Goal: Use online tool/utility: Utilize a website feature to perform a specific function

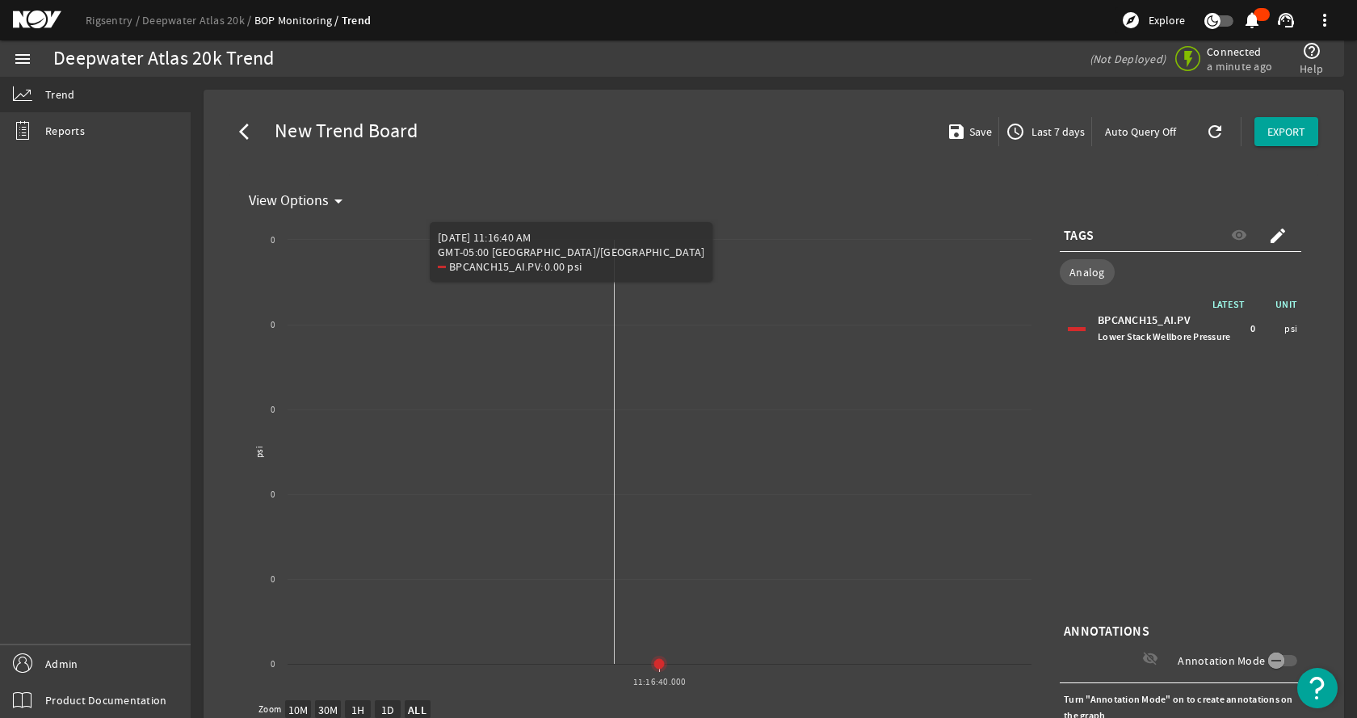
select select "ALL"
click at [1268, 234] on mat-icon "create" at bounding box center [1277, 235] width 19 height 19
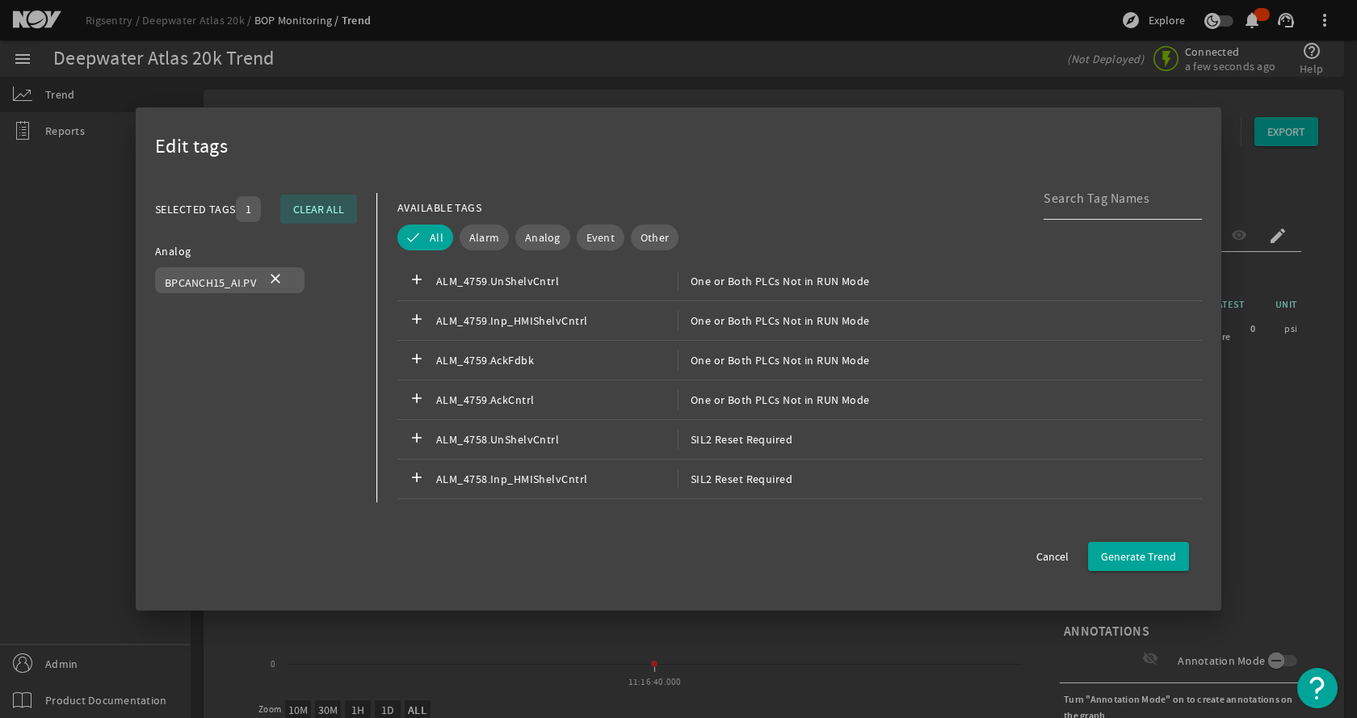
click at [1129, 202] on input at bounding box center [1116, 198] width 145 height 19
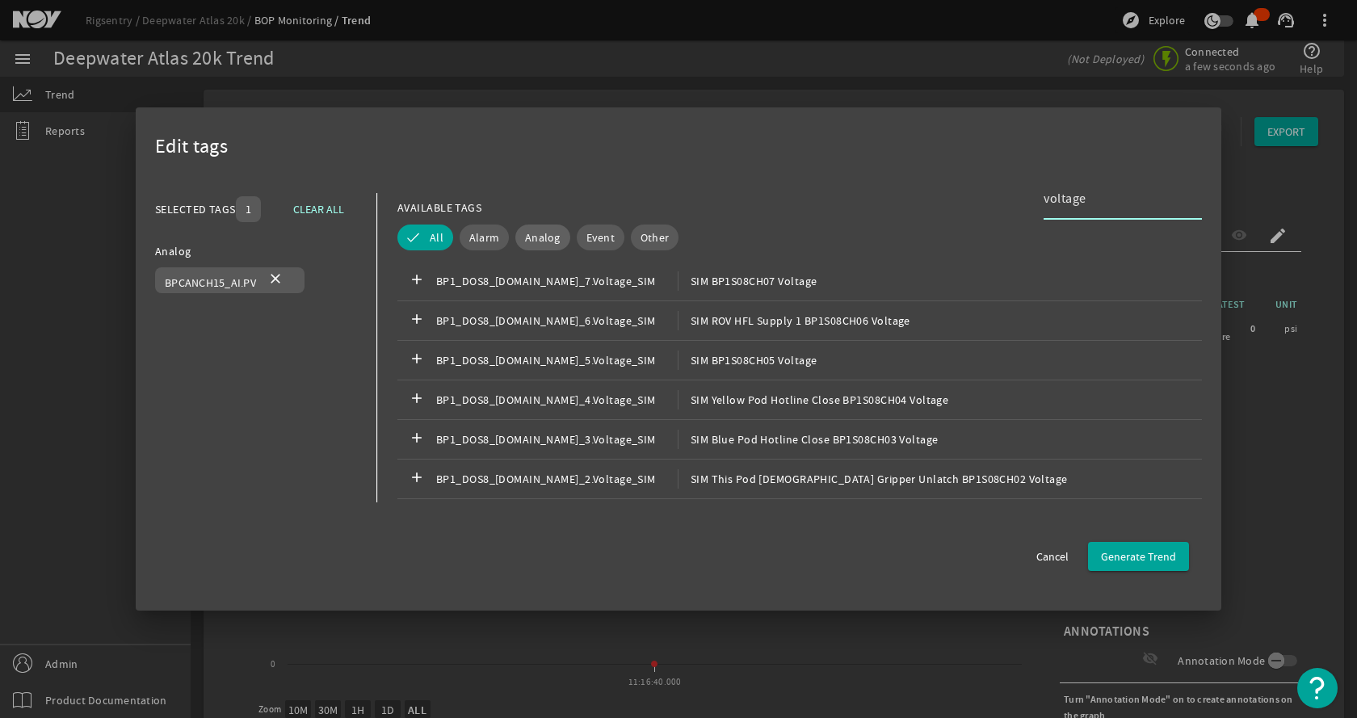
type input "voltage"
click at [549, 243] on span "Analog" at bounding box center [543, 237] width 36 height 16
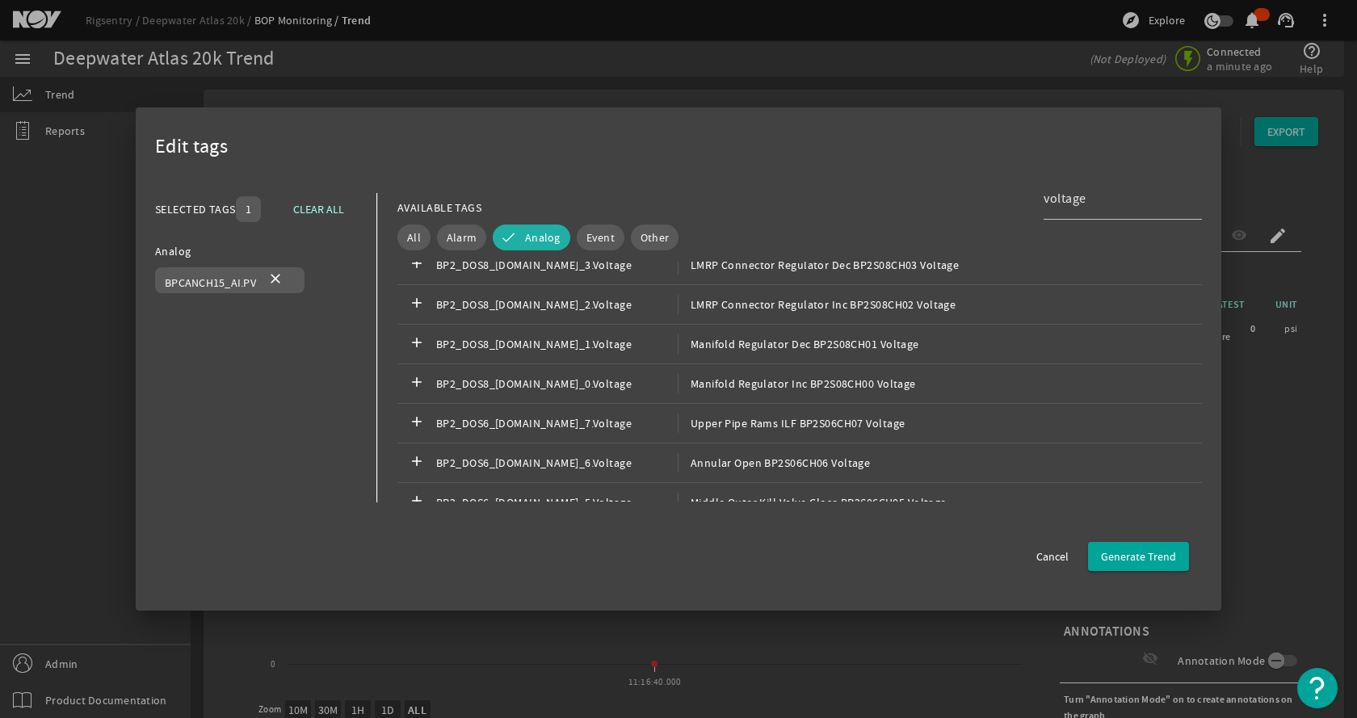
scroll to position [8402, 0]
click at [609, 315] on div "add BP2_DOS8_[DOMAIN_NAME]_3.Voltage LMRP Connector Regulator Dec BP2S08CH03 Vo…" at bounding box center [799, 304] width 805 height 40
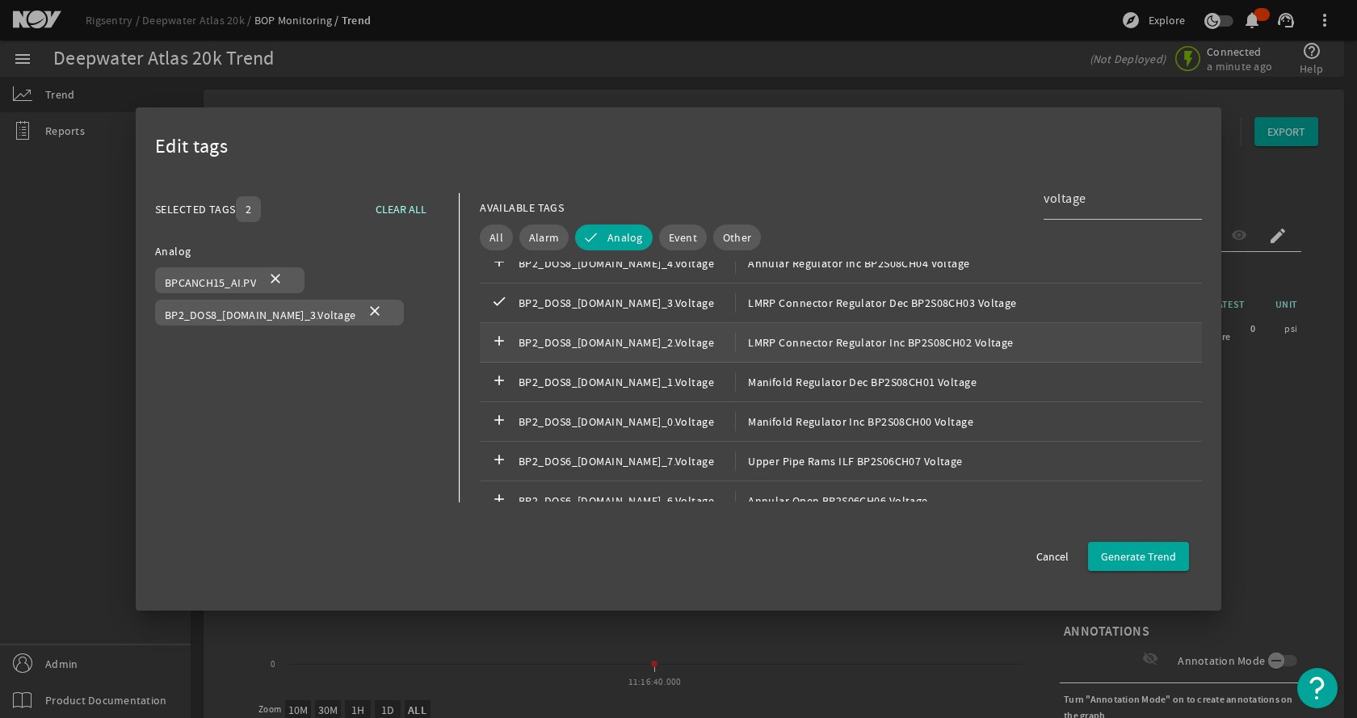
click at [611, 338] on span "BP2_DOS8_[DOMAIN_NAME]_2.Voltage" at bounding box center [627, 342] width 217 height 19
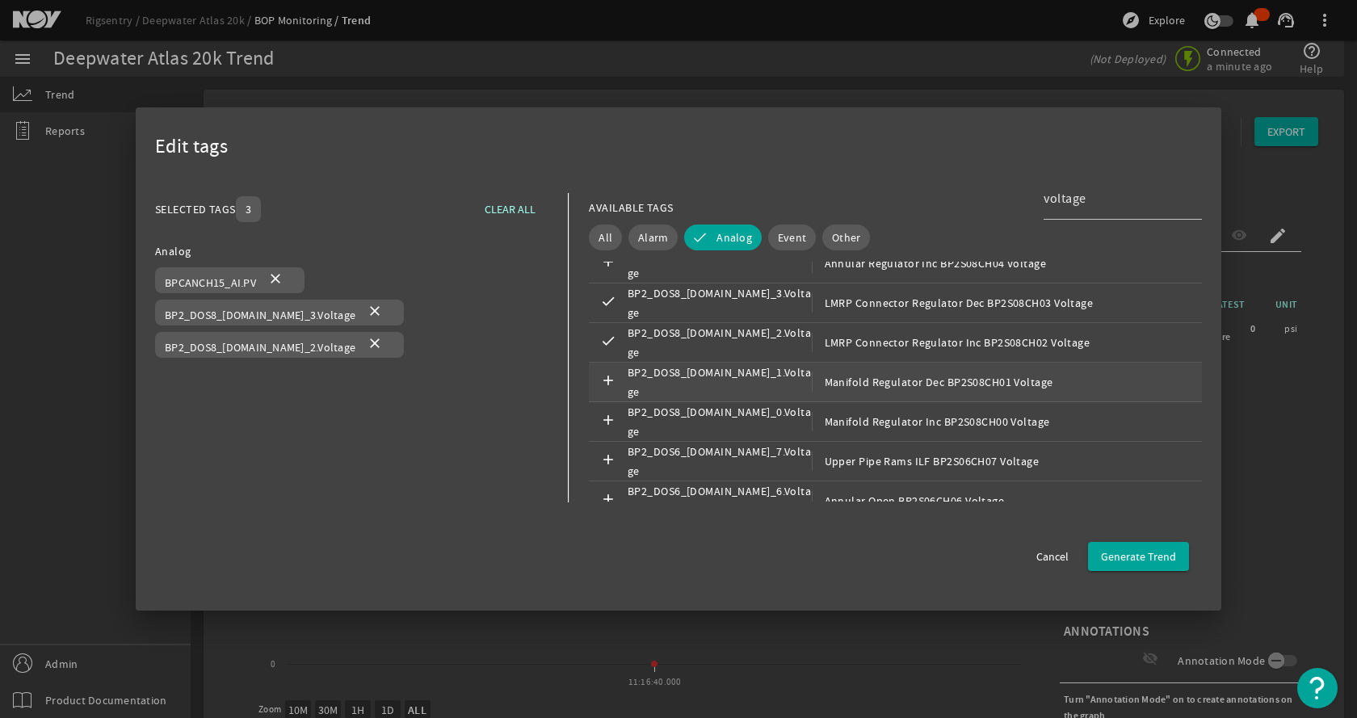
click at [655, 376] on span "BP2_DOS8_[DOMAIN_NAME]_1.Voltage" at bounding box center [720, 382] width 184 height 39
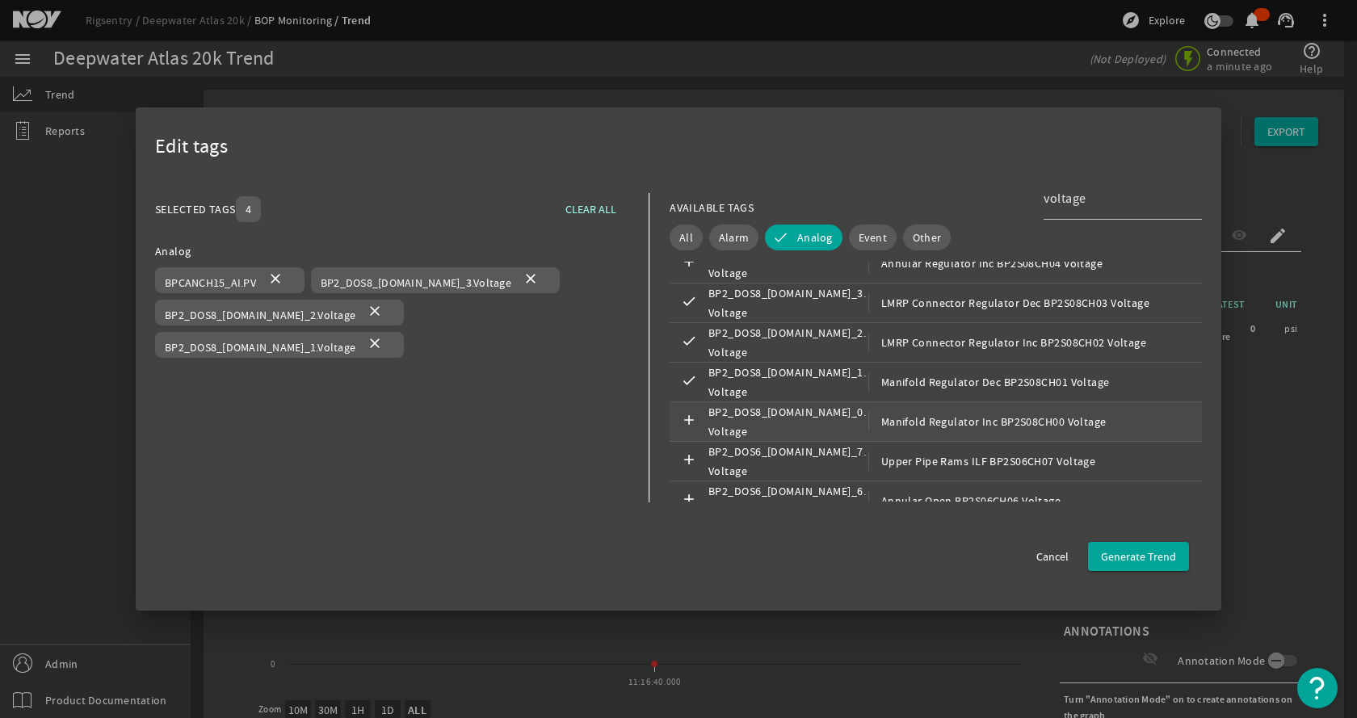
click at [709, 413] on span "BP2_DOS8_[DOMAIN_NAME]_0.Voltage" at bounding box center [789, 421] width 160 height 39
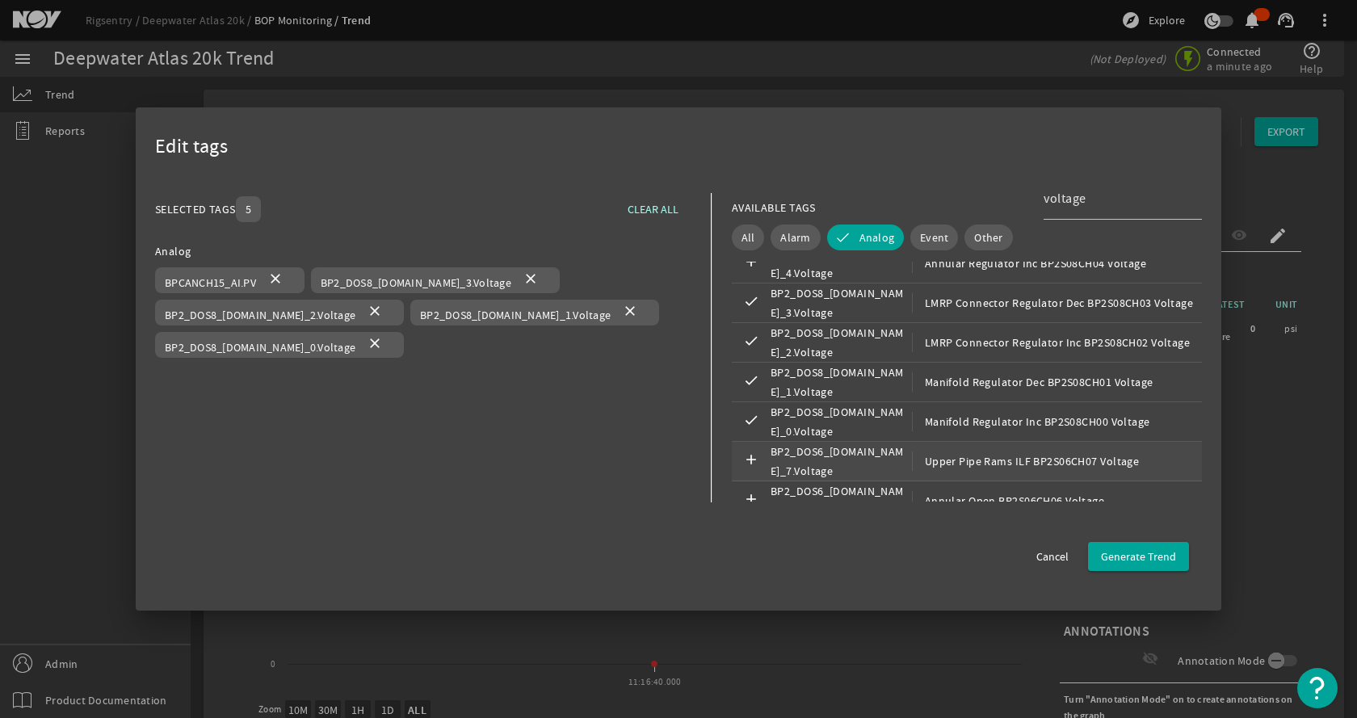
click at [795, 456] on span "BP2_DOS6_[DOMAIN_NAME]_7.Voltage" at bounding box center [841, 461] width 141 height 39
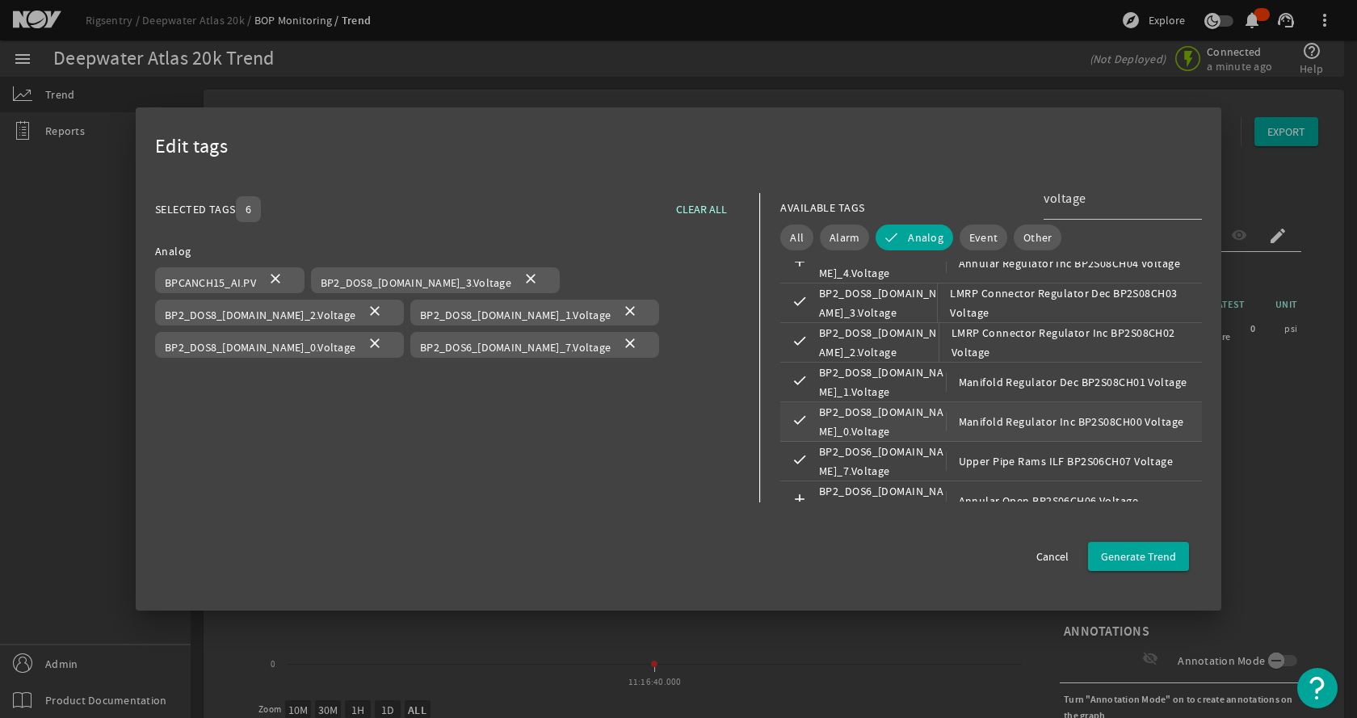
scroll to position [8726, 0]
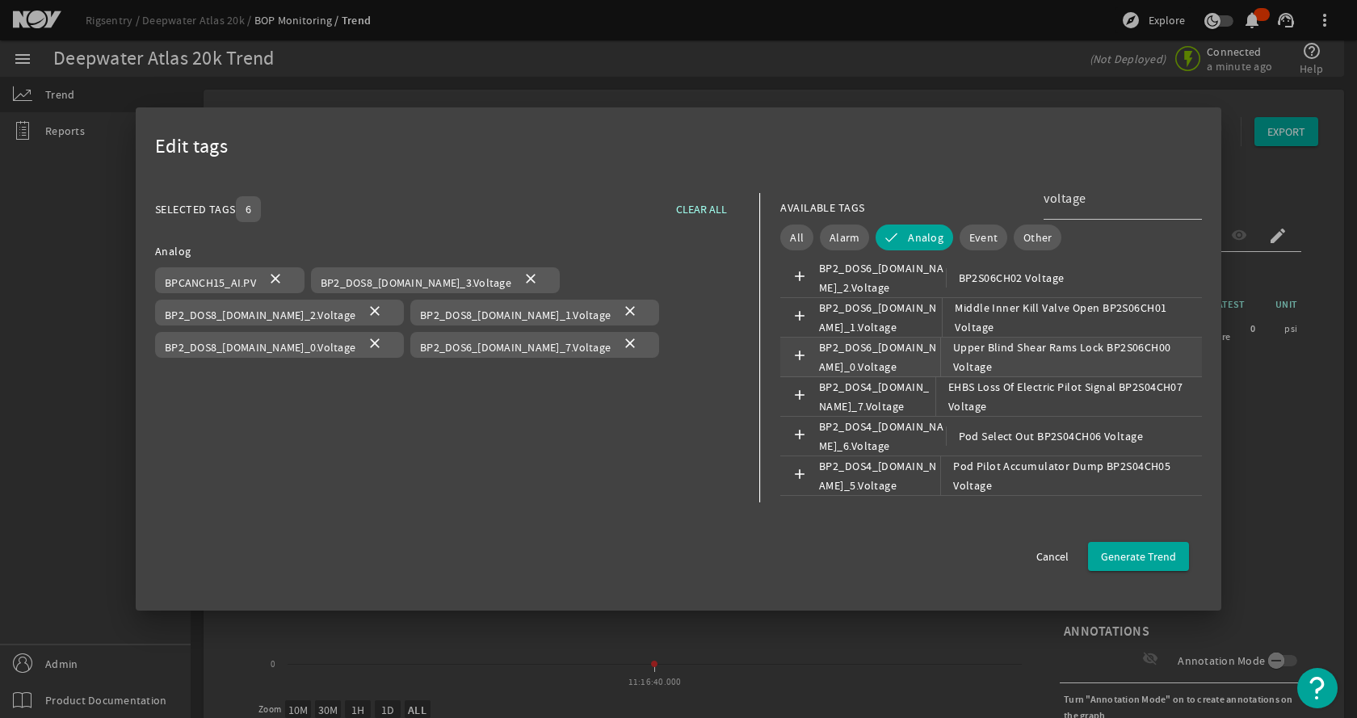
click at [819, 338] on span "BP2_DOS6_[DOMAIN_NAME]_0.Voltage" at bounding box center [879, 357] width 121 height 39
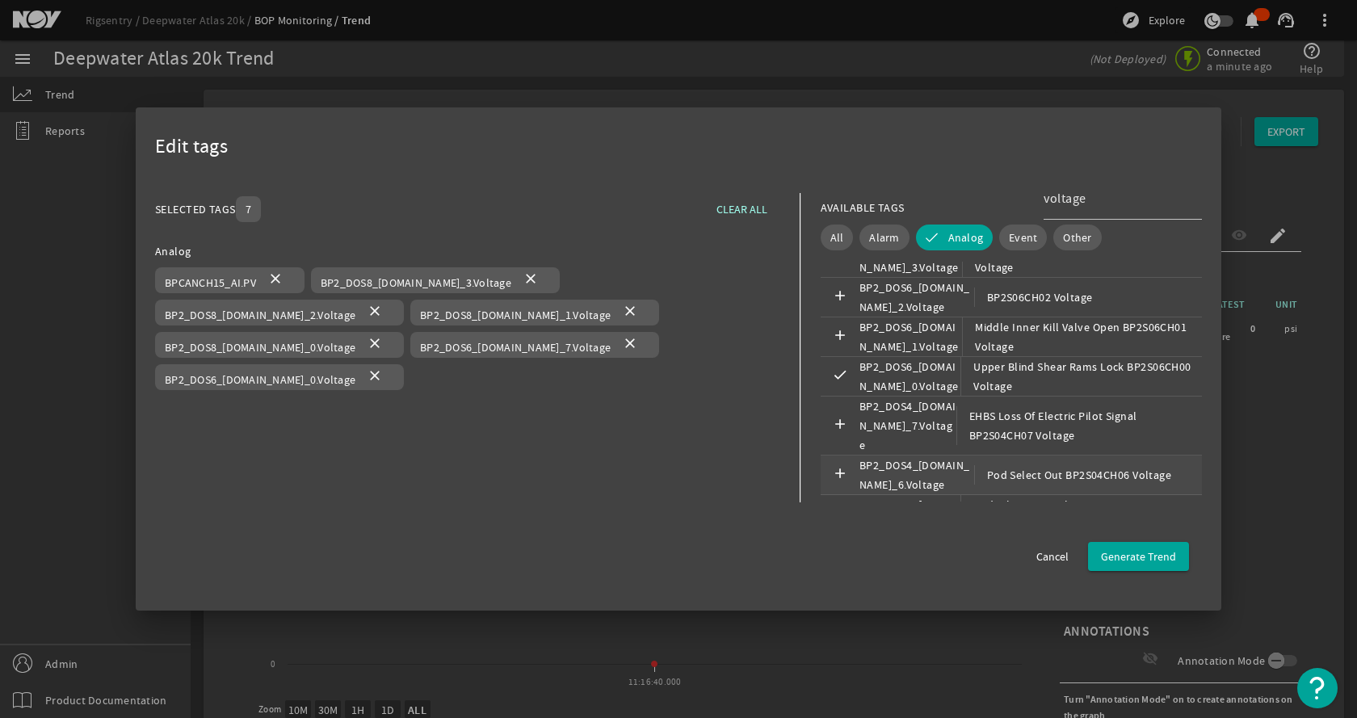
click at [860, 456] on span "BP2_DOS4_[DOMAIN_NAME]_6.Voltage" at bounding box center [917, 475] width 115 height 39
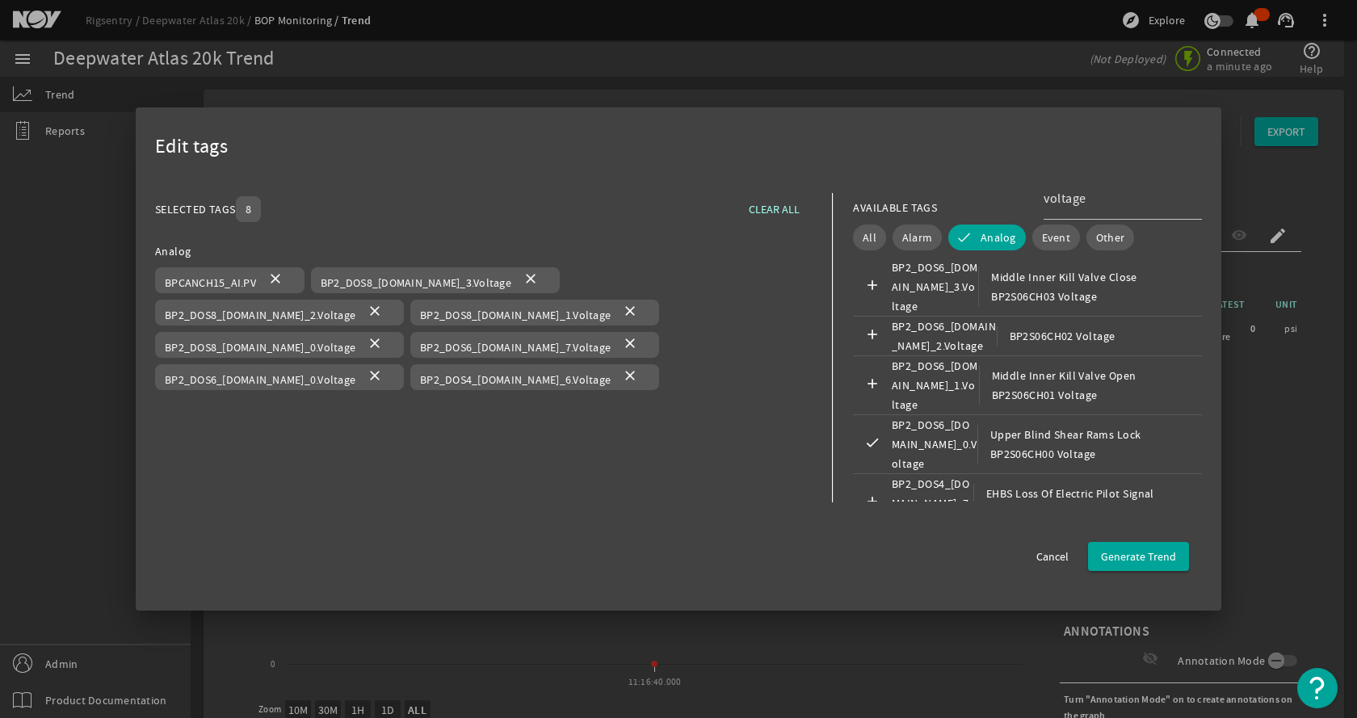
scroll to position [8745, 0]
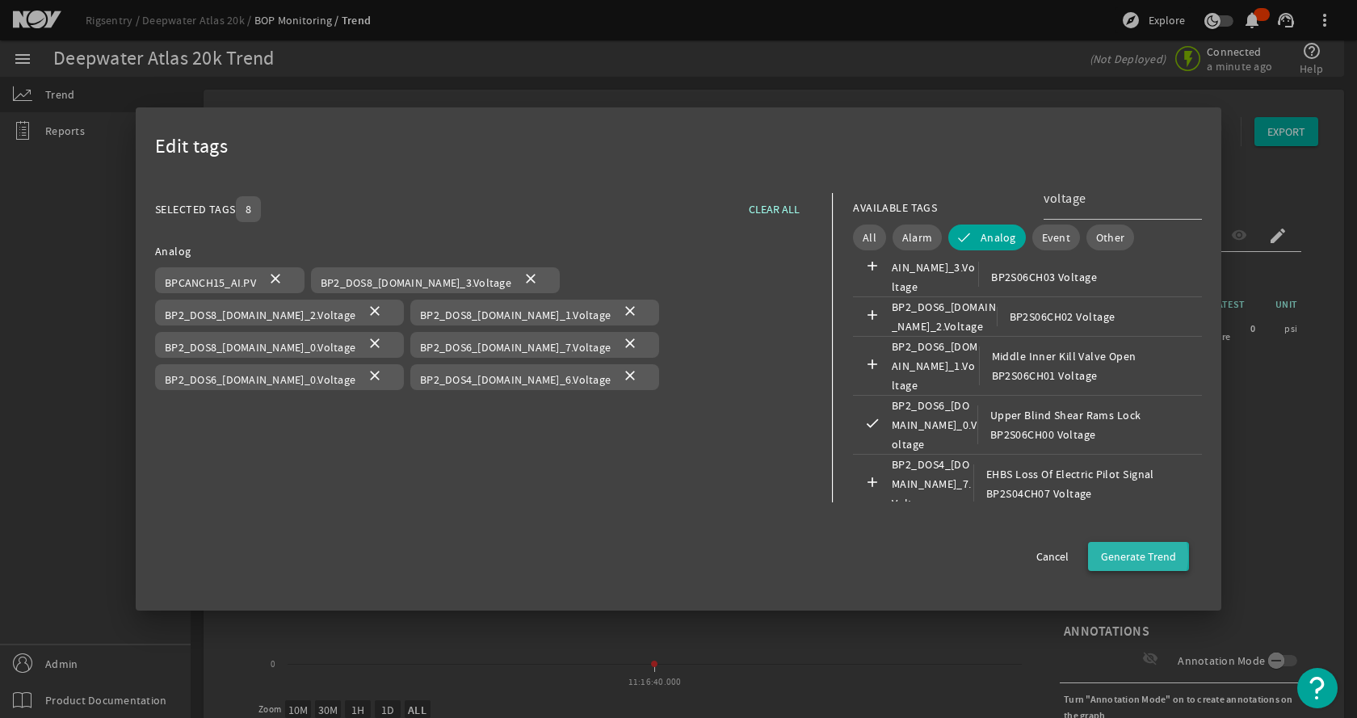
click at [1130, 557] on span "Generate Trend" at bounding box center [1138, 557] width 75 height 16
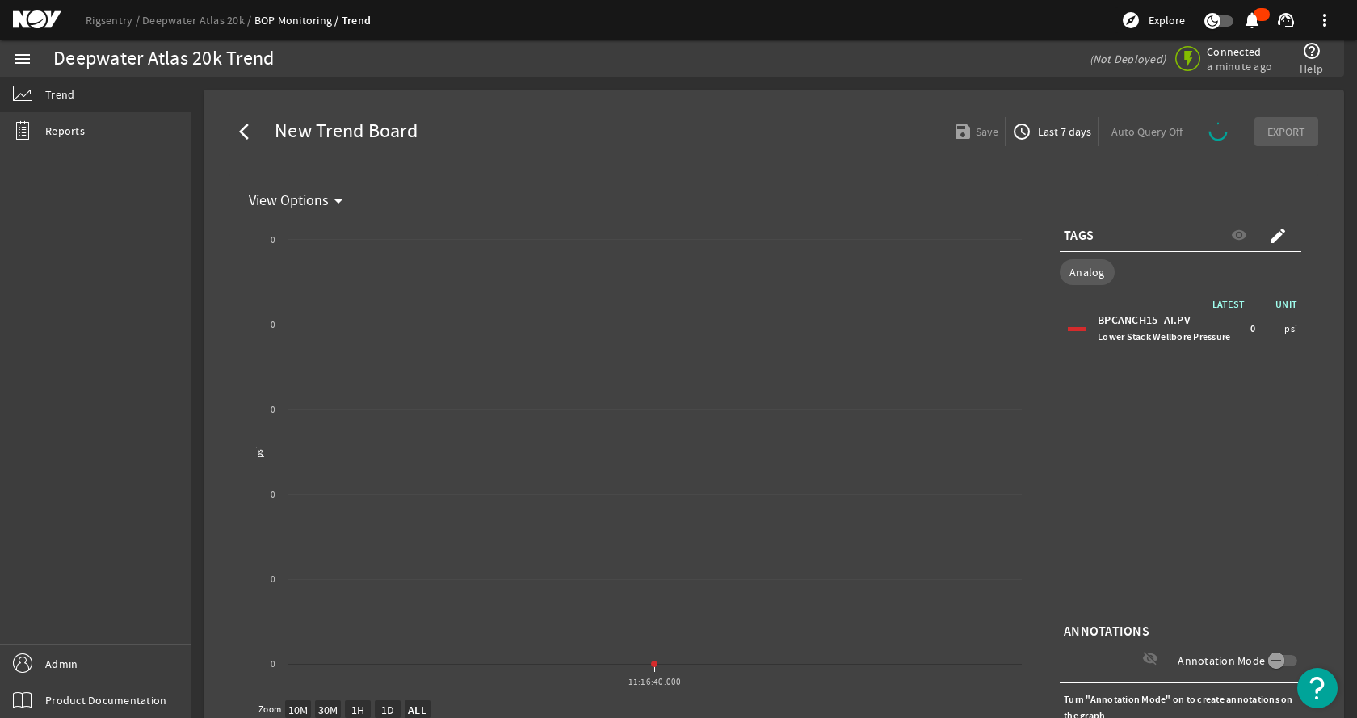
select select "ALL"
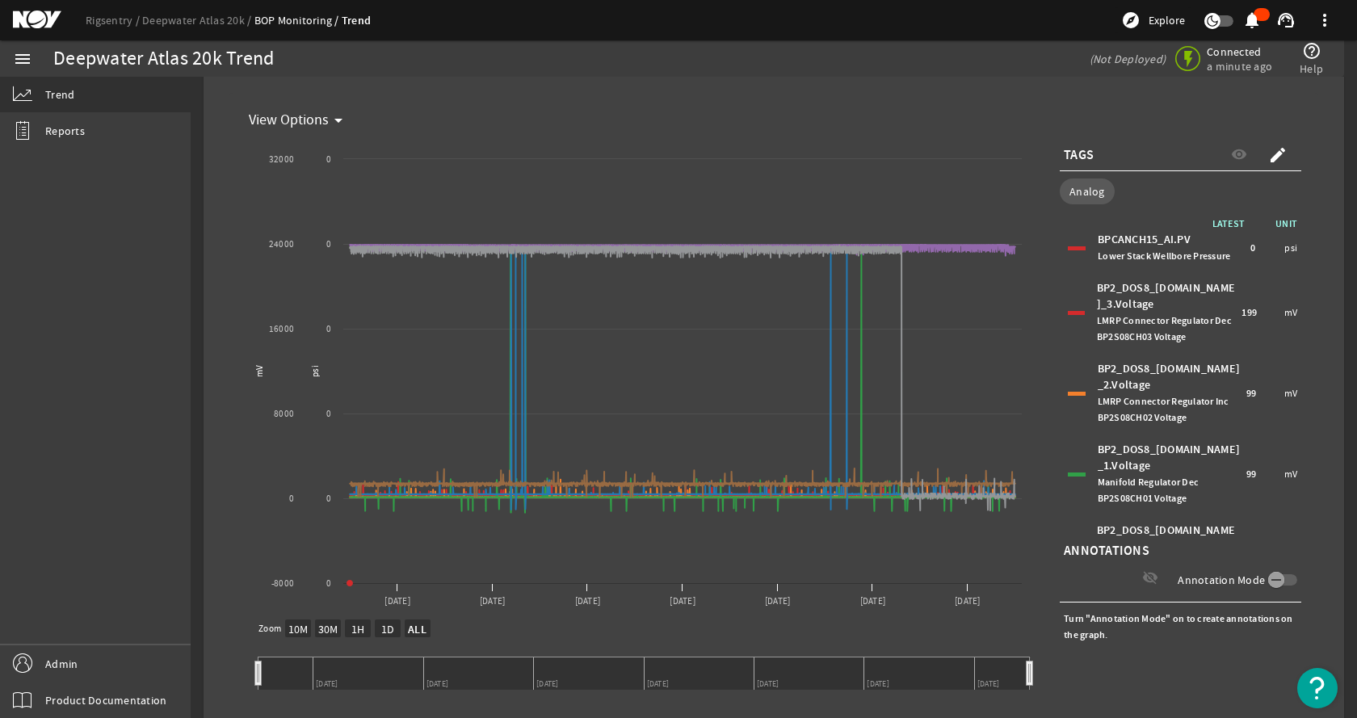
scroll to position [0, 0]
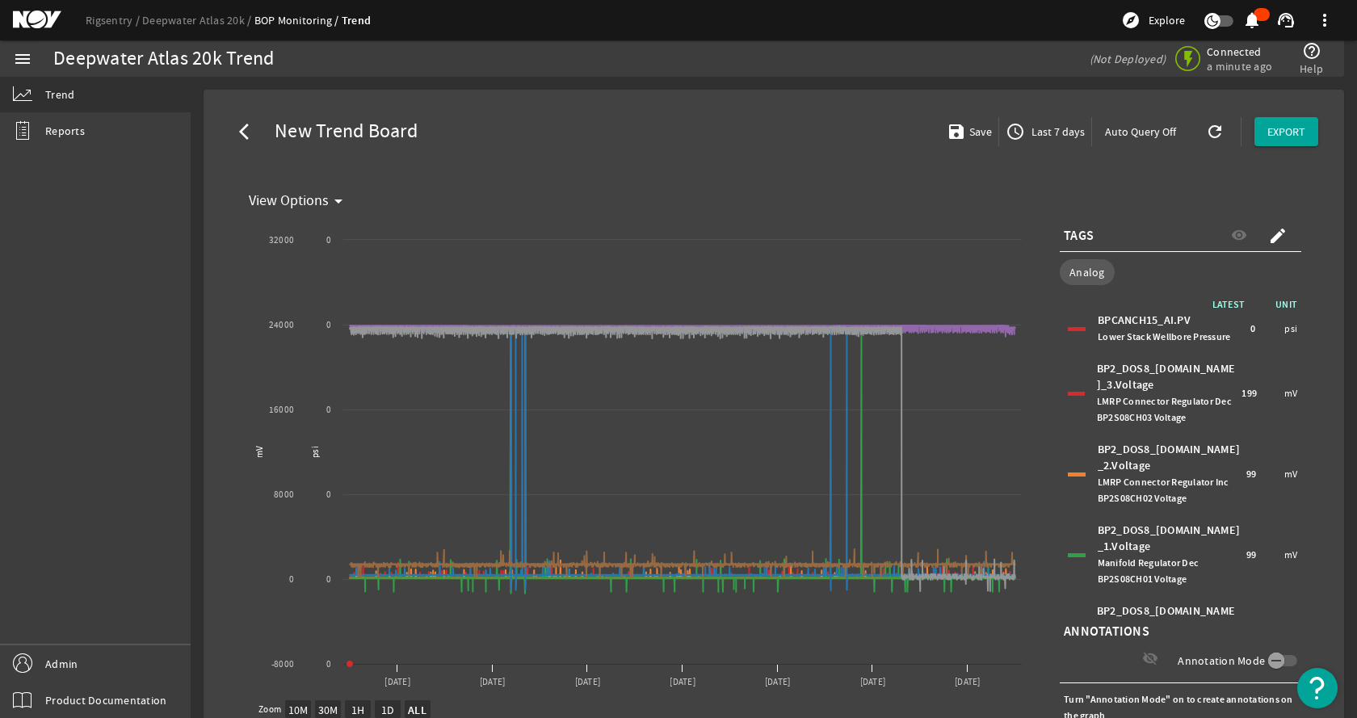
click at [1314, 305] on vis-graph-view-component "View Options arrow_drop_down Created with Highcharts 11.1.0 psi mV View Options…" at bounding box center [774, 492] width 1115 height 637
click at [238, 129] on span at bounding box center [248, 131] width 39 height 39
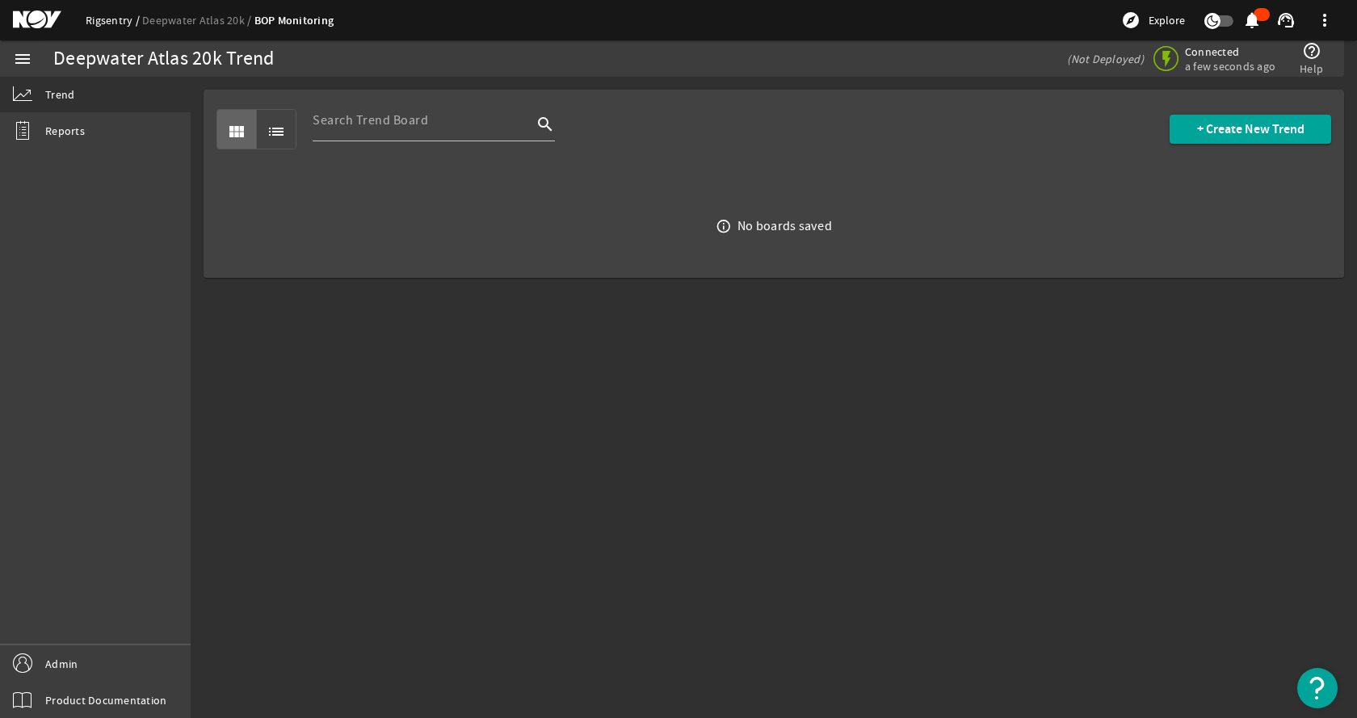
click at [106, 20] on link "Rigsentry" at bounding box center [114, 20] width 57 height 15
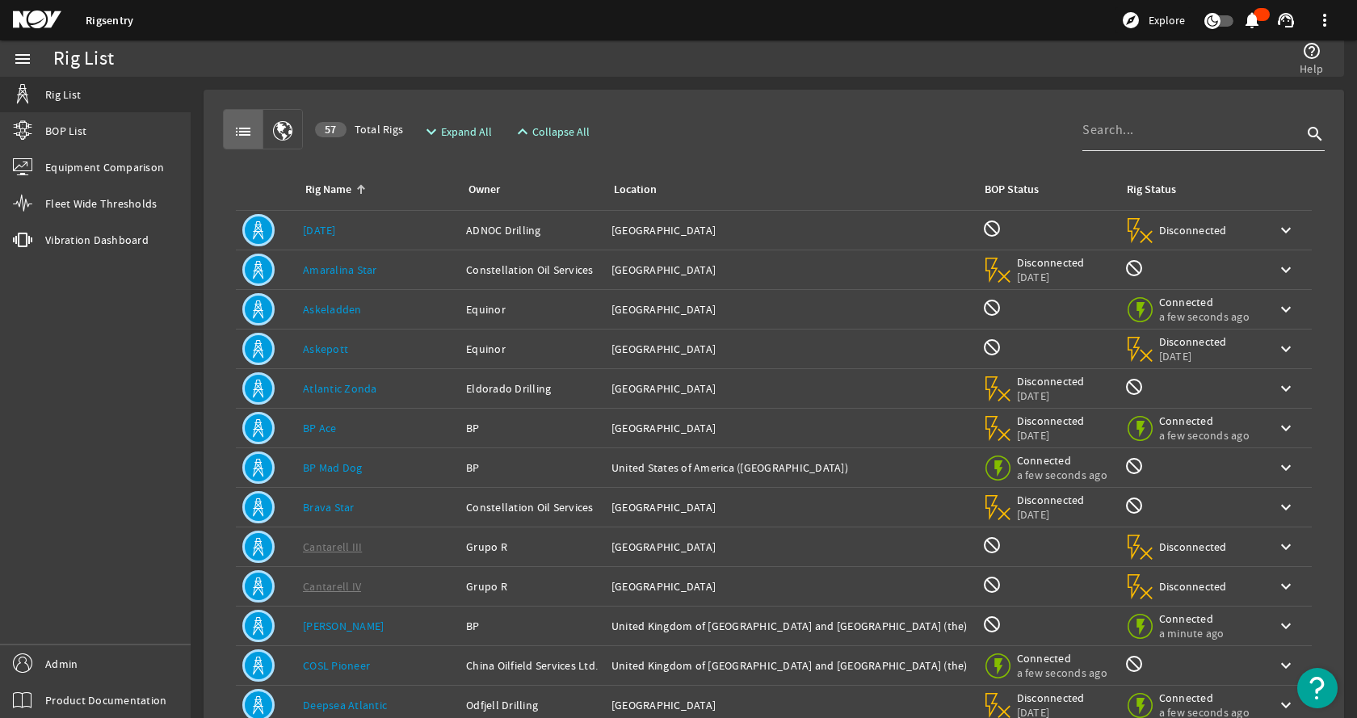
click at [1109, 142] on div at bounding box center [1193, 130] width 220 height 42
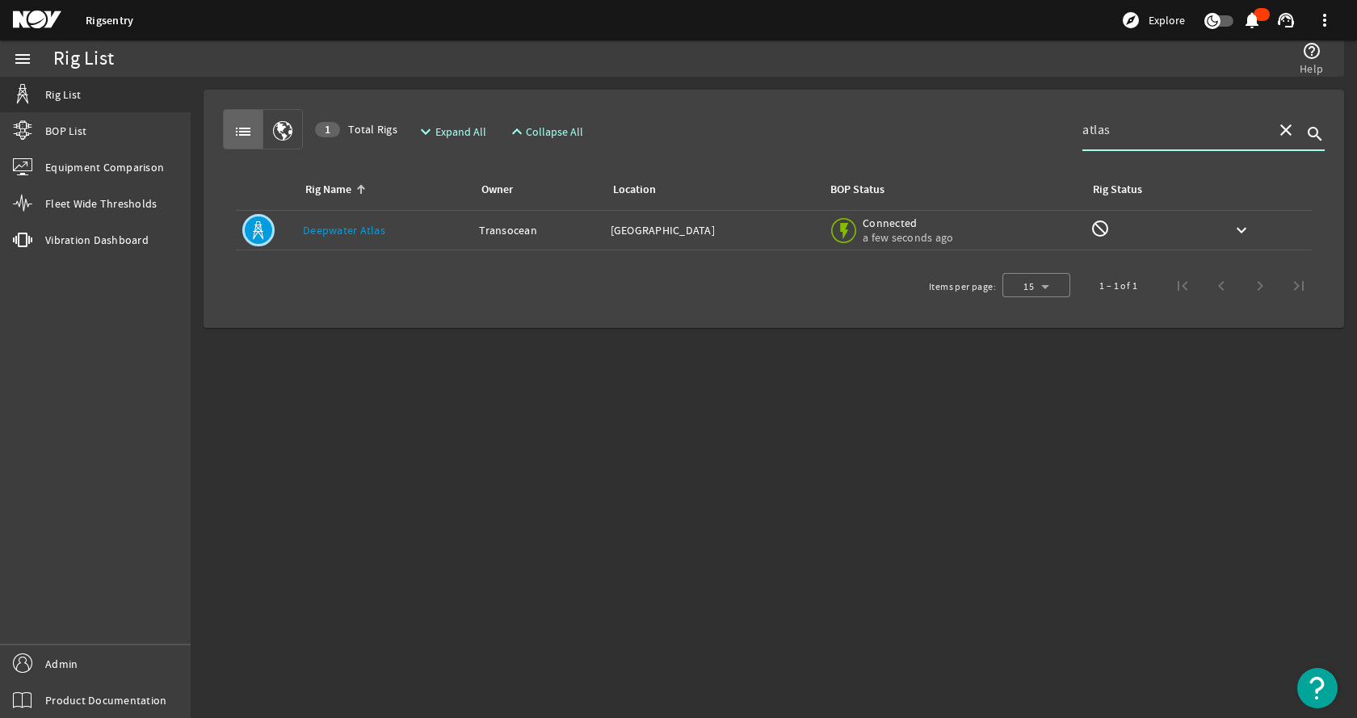
type input "atlas"
click at [414, 224] on div "Rig Name: Deepwater Atlas" at bounding box center [384, 230] width 163 height 16
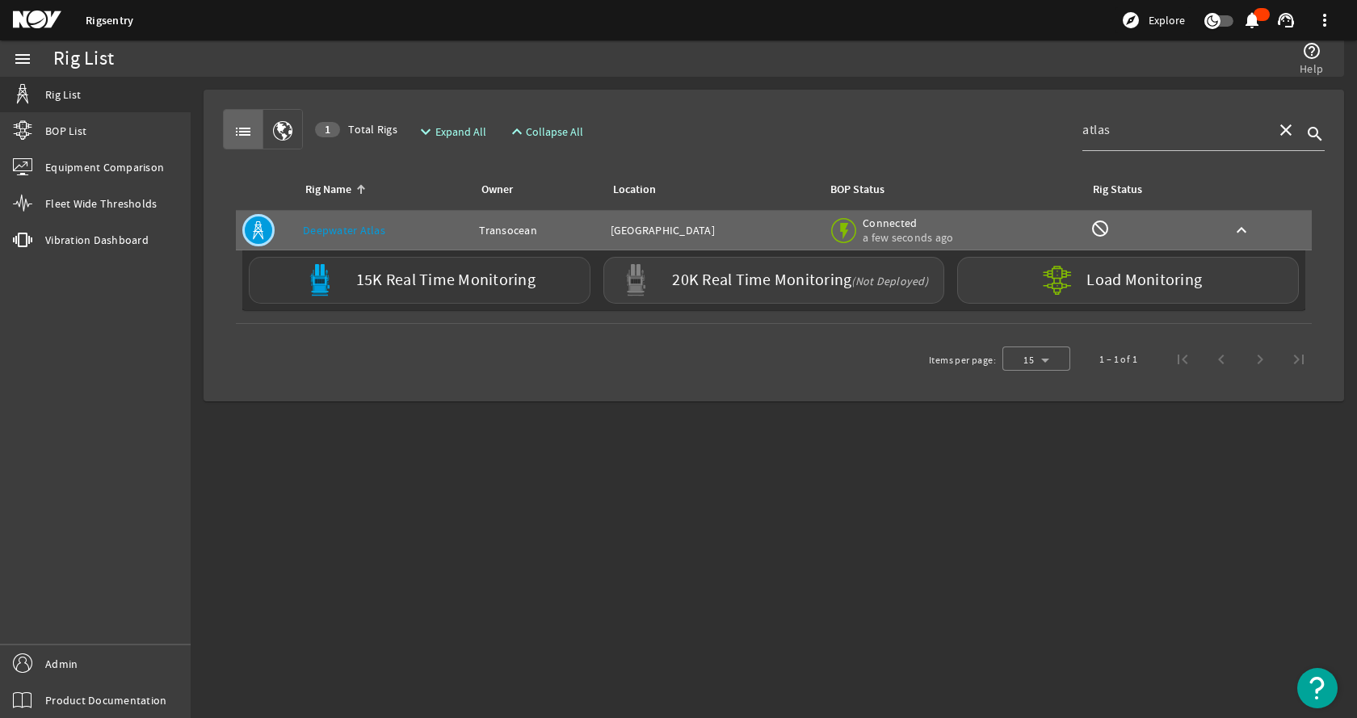
click at [390, 294] on div "15K Real Time Monitoring" at bounding box center [420, 280] width 342 height 47
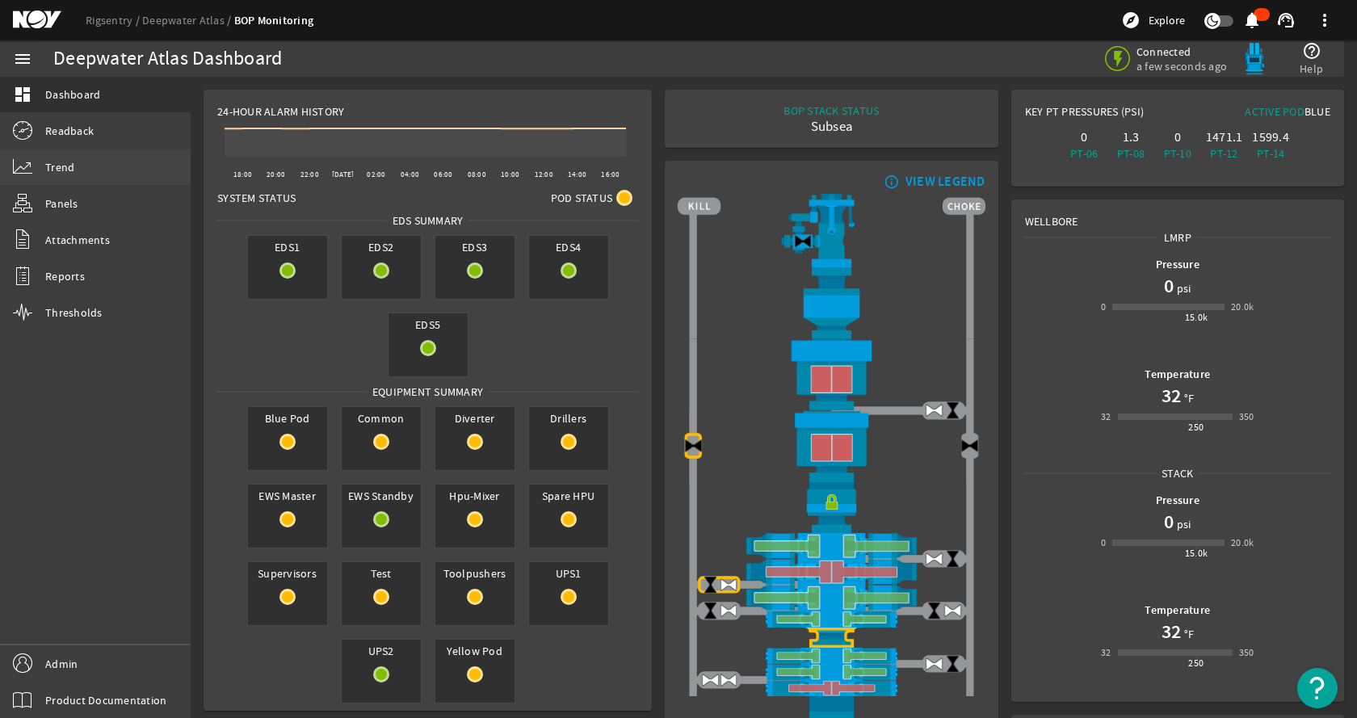
click at [109, 171] on link "Trend" at bounding box center [95, 167] width 191 height 36
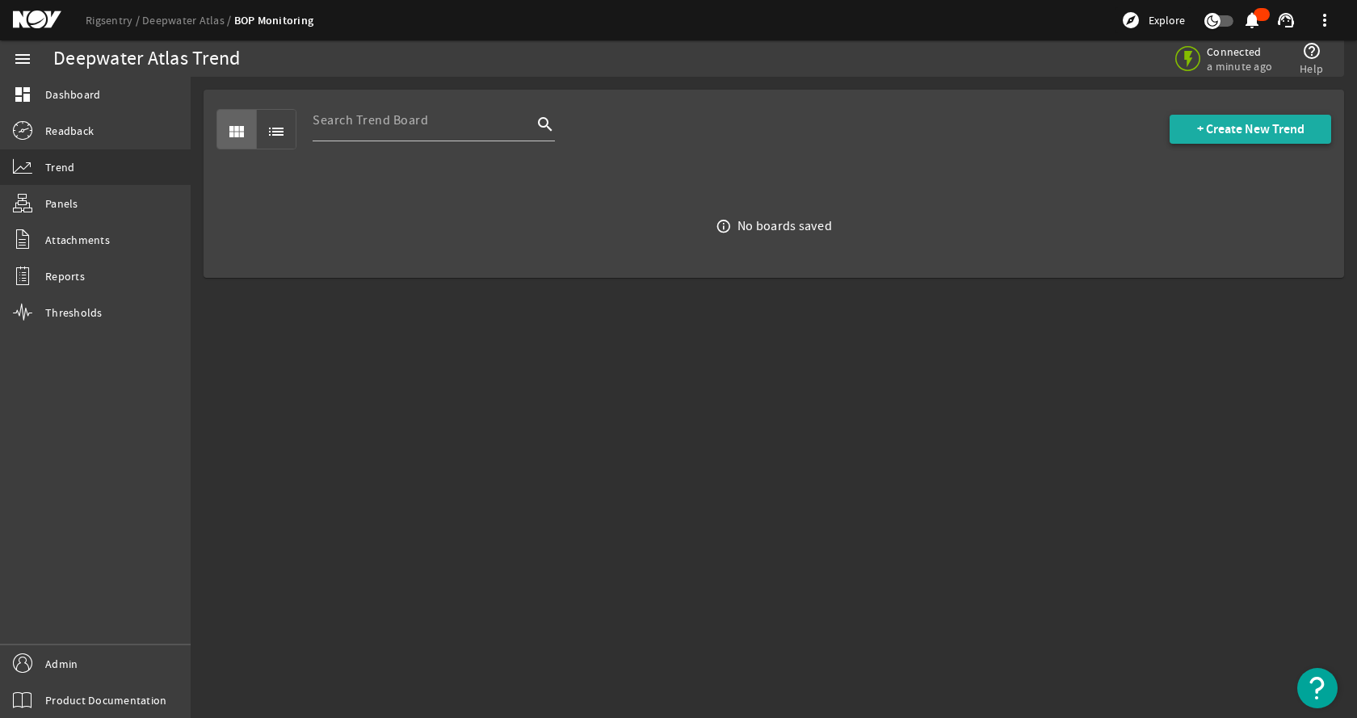
click at [1294, 125] on span "+ Create New Trend" at bounding box center [1250, 129] width 107 height 16
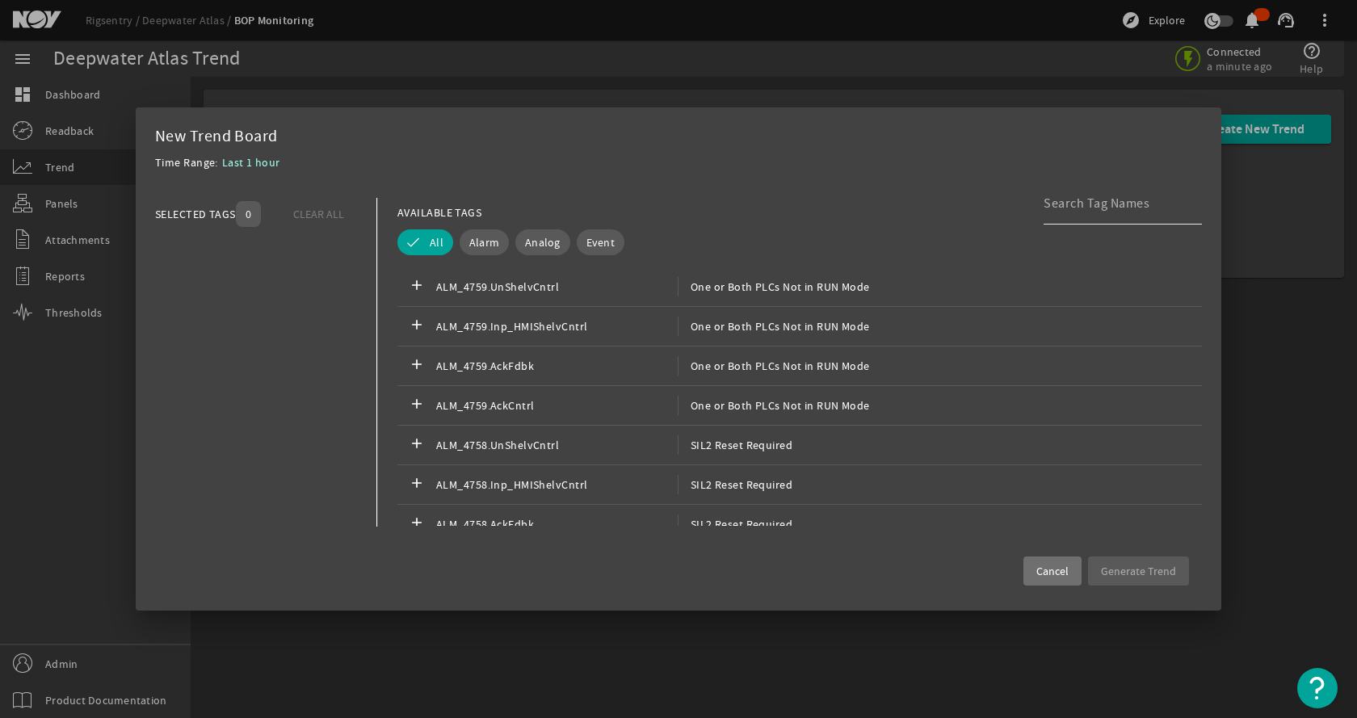
click at [1066, 199] on input at bounding box center [1116, 203] width 145 height 19
click at [534, 233] on button "Analog" at bounding box center [542, 242] width 55 height 26
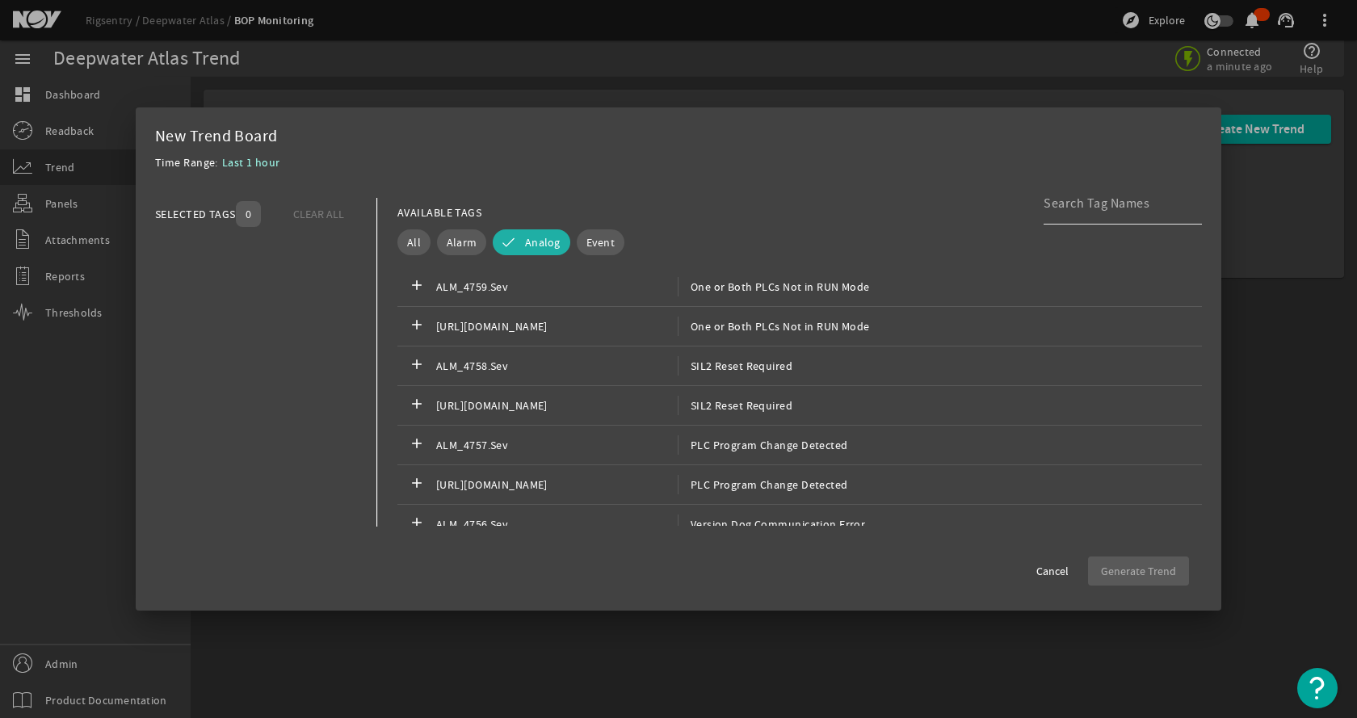
click at [1121, 210] on input at bounding box center [1116, 203] width 145 height 19
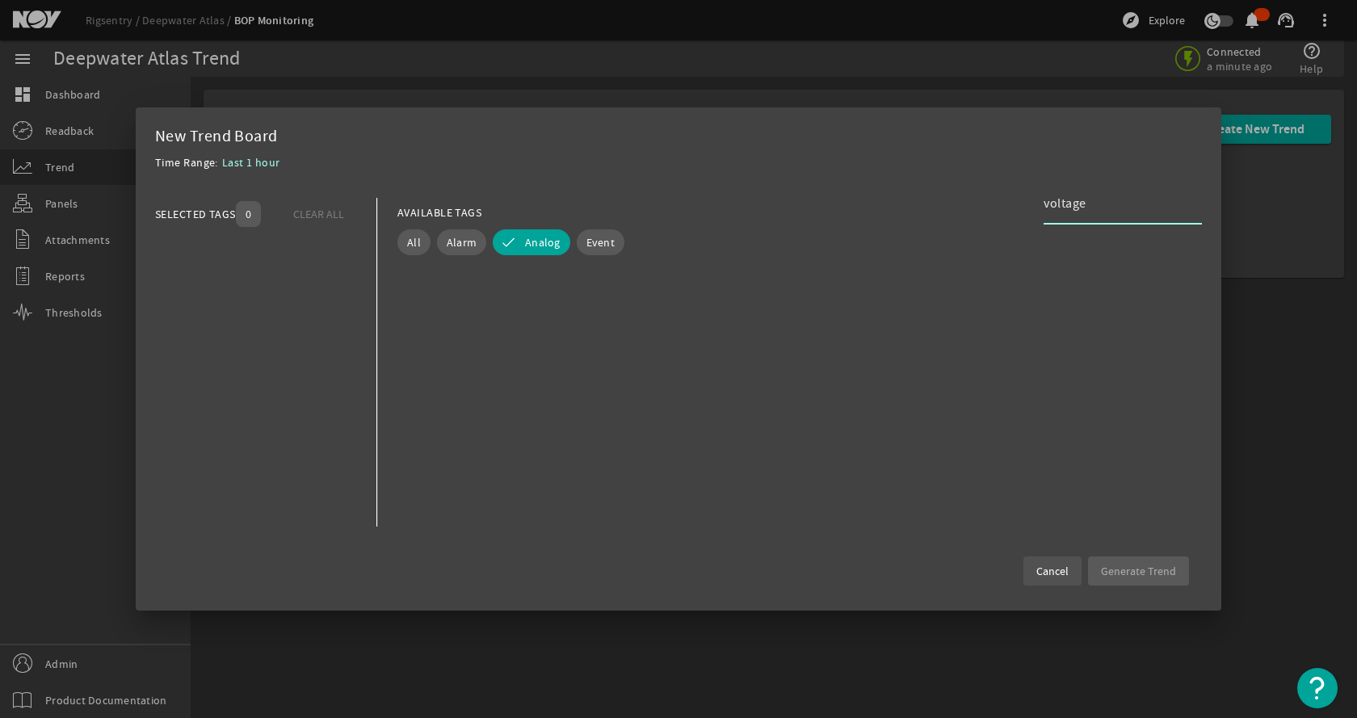
type input "voltage"
click at [1050, 577] on span "Cancel" at bounding box center [1053, 571] width 32 height 16
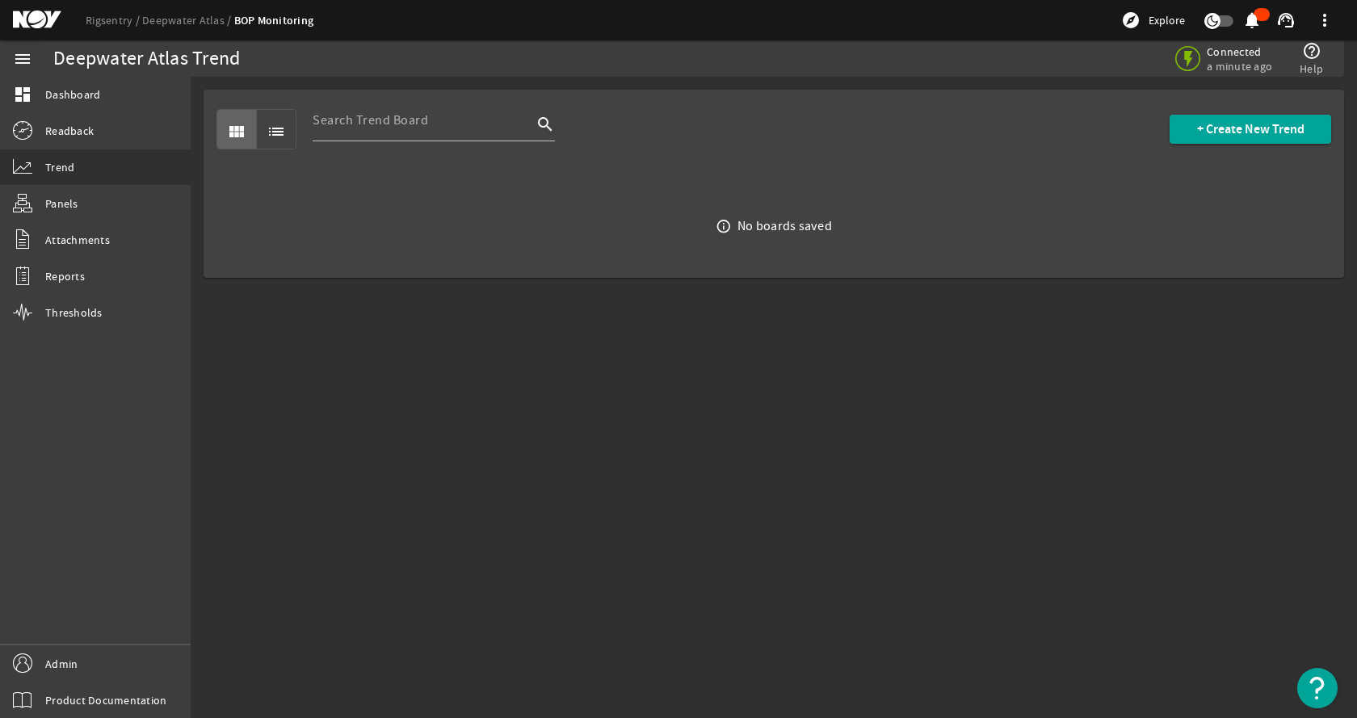
click at [716, 548] on mat-sidenav-content "Deepwater Atlas Trend Connected a minute ago help_outline Help view_module list…" at bounding box center [774, 397] width 1167 height 641
